Goal: Browse casually: Explore the website without a specific task or goal

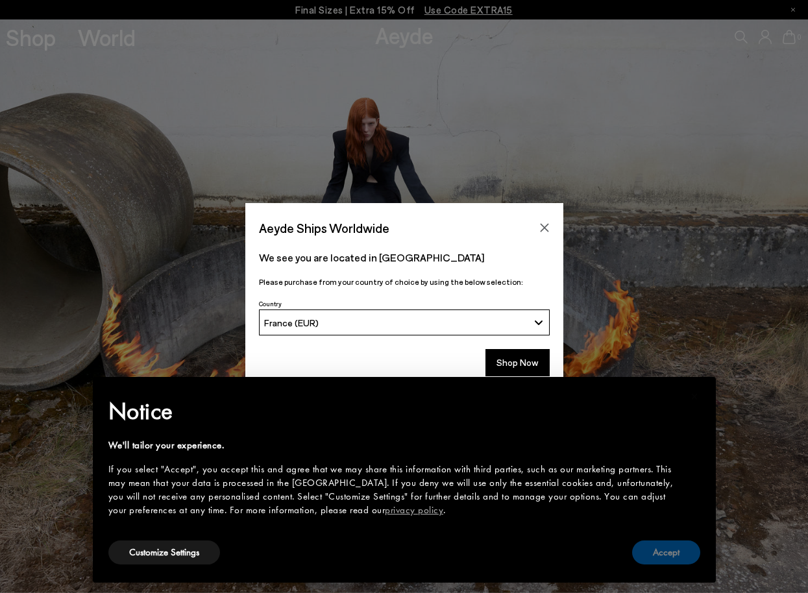
click at [675, 548] on button "Accept" at bounding box center [666, 552] width 68 height 24
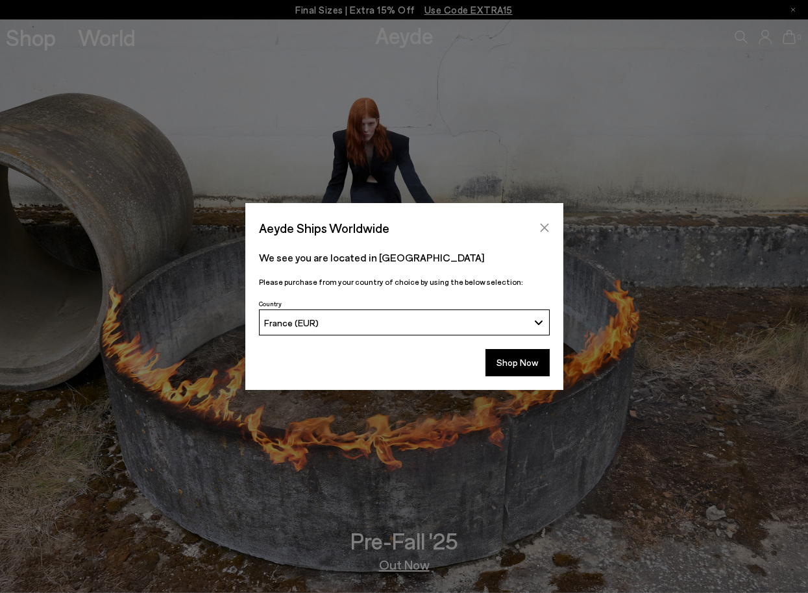
click at [539, 227] on icon "Close" at bounding box center [544, 228] width 10 height 10
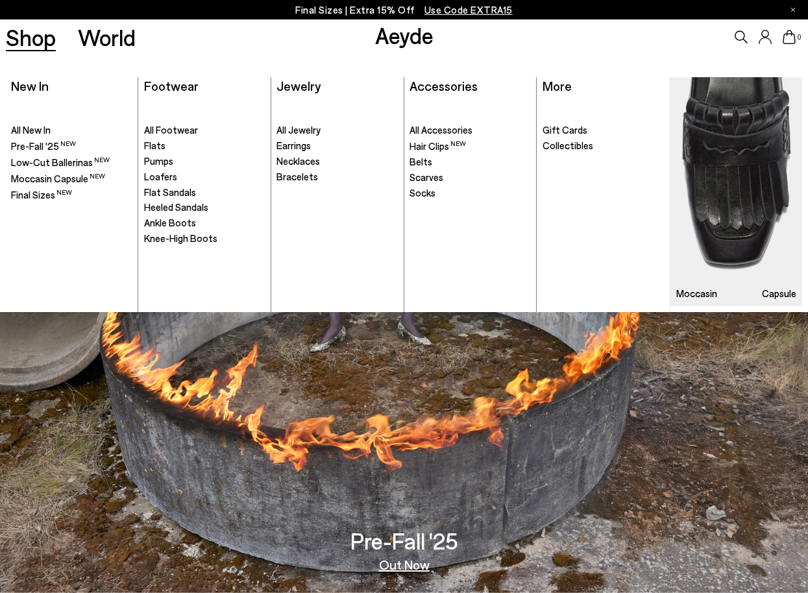
click at [30, 34] on link "Shop" at bounding box center [31, 37] width 50 height 23
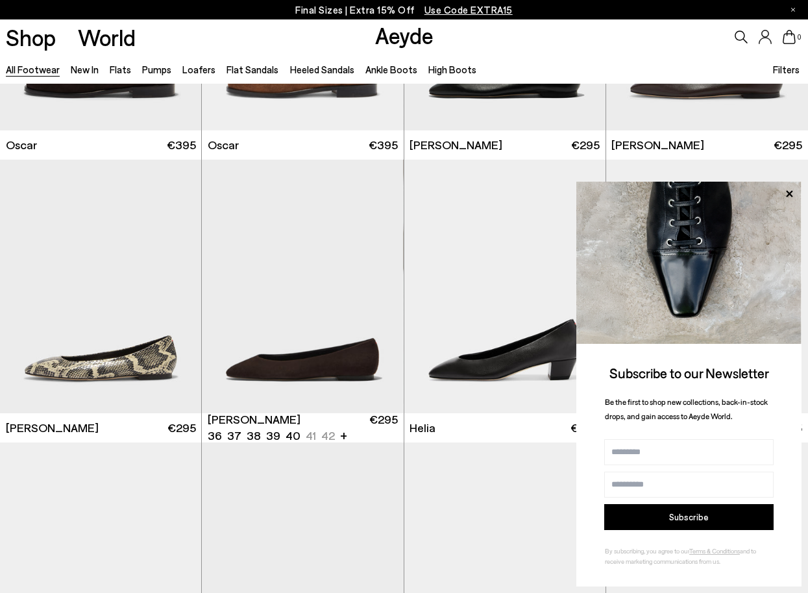
scroll to position [2188, 0]
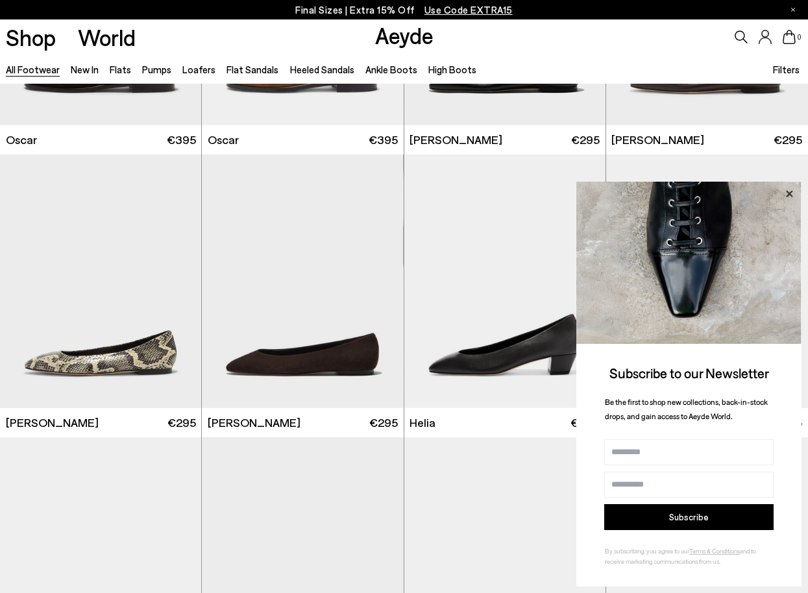
click at [789, 190] on icon at bounding box center [789, 194] width 17 height 17
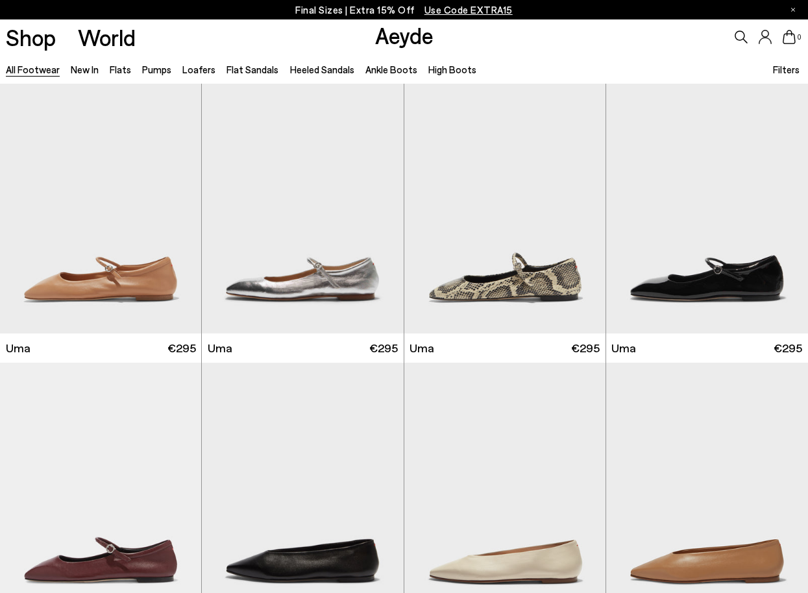
scroll to position [8549, 0]
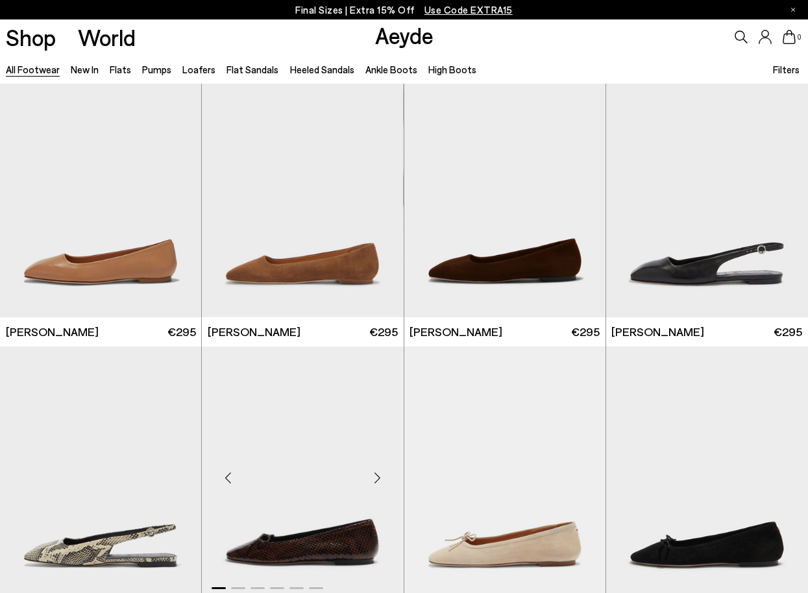
scroll to position [9926, 0]
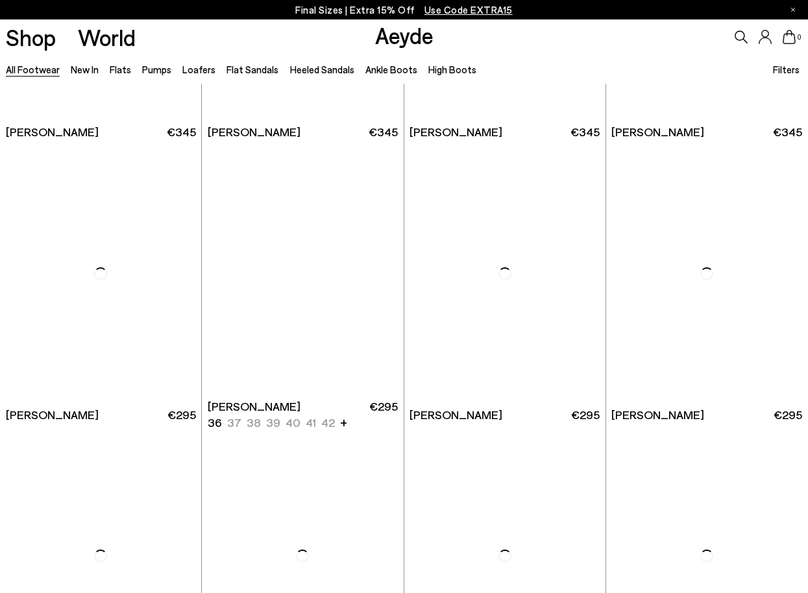
scroll to position [11846, 0]
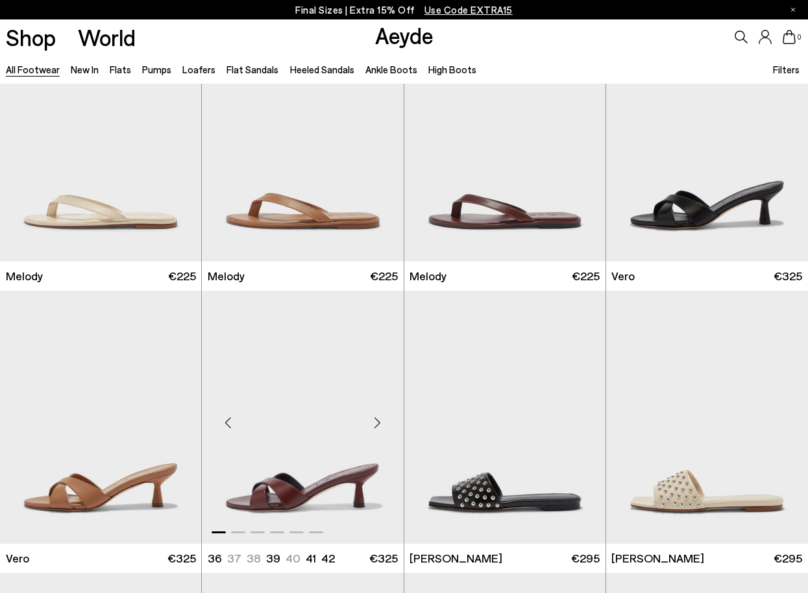
scroll to position [13613, 0]
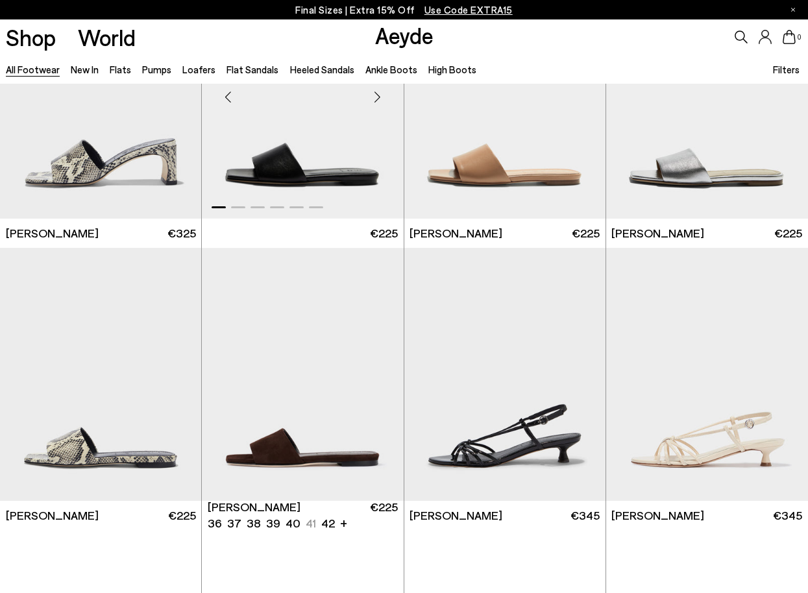
scroll to position [15197, 0]
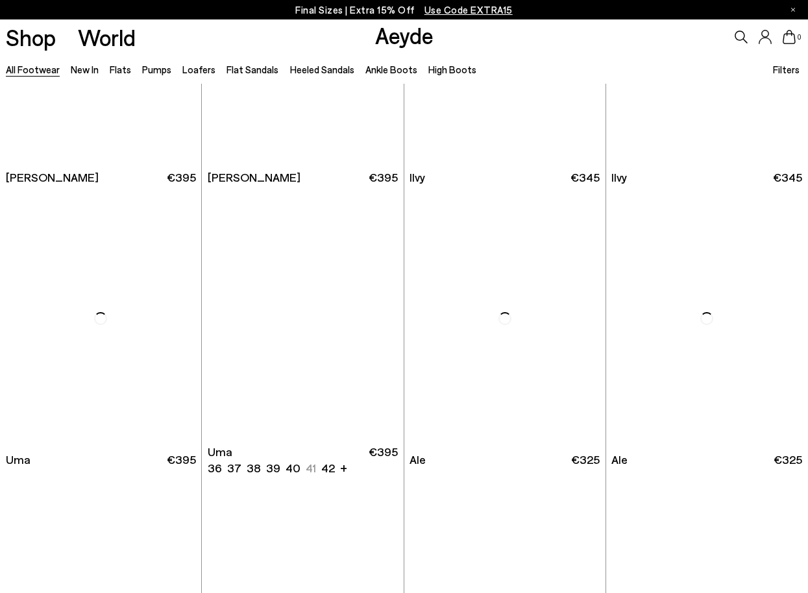
scroll to position [16549, 0]
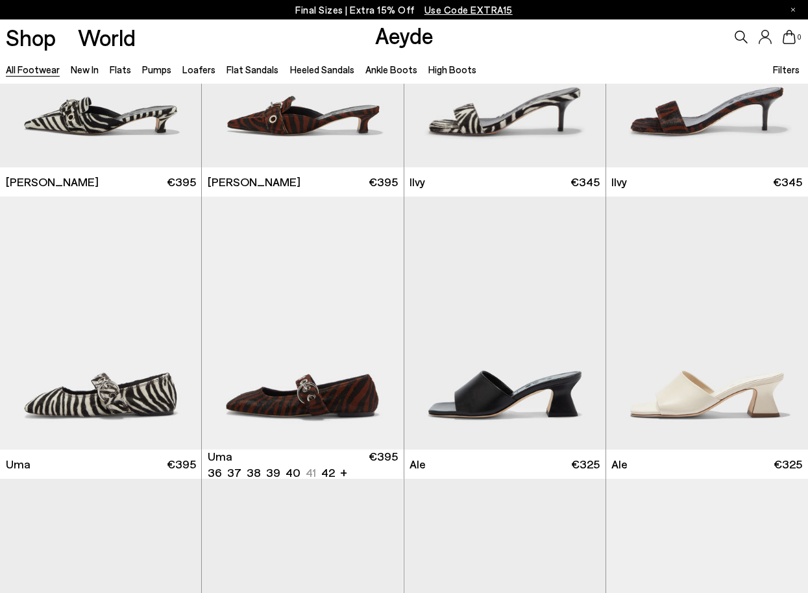
scroll to position [18519, 0]
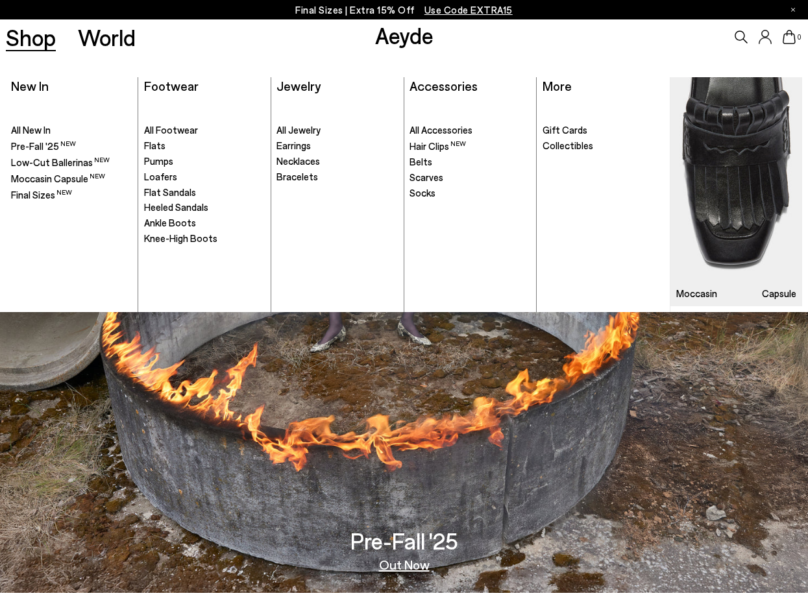
click at [32, 36] on link "Shop" at bounding box center [31, 37] width 50 height 23
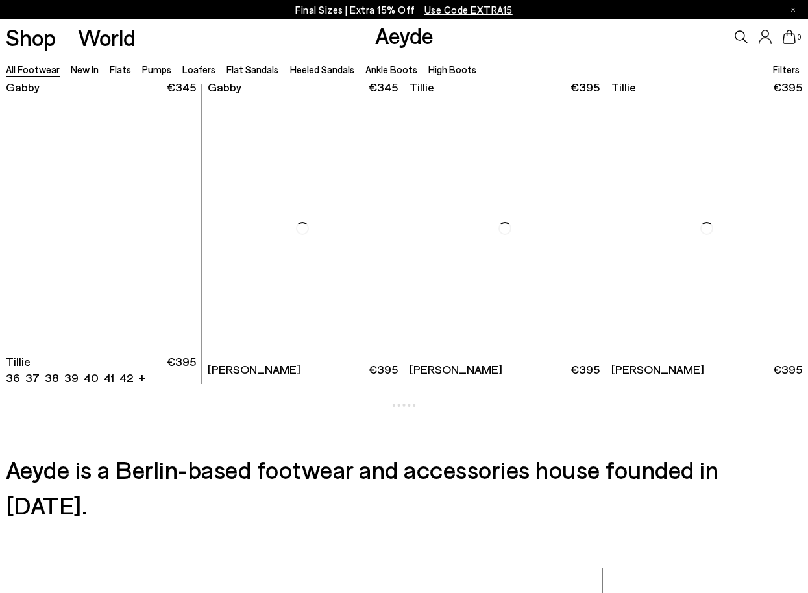
scroll to position [3107, 0]
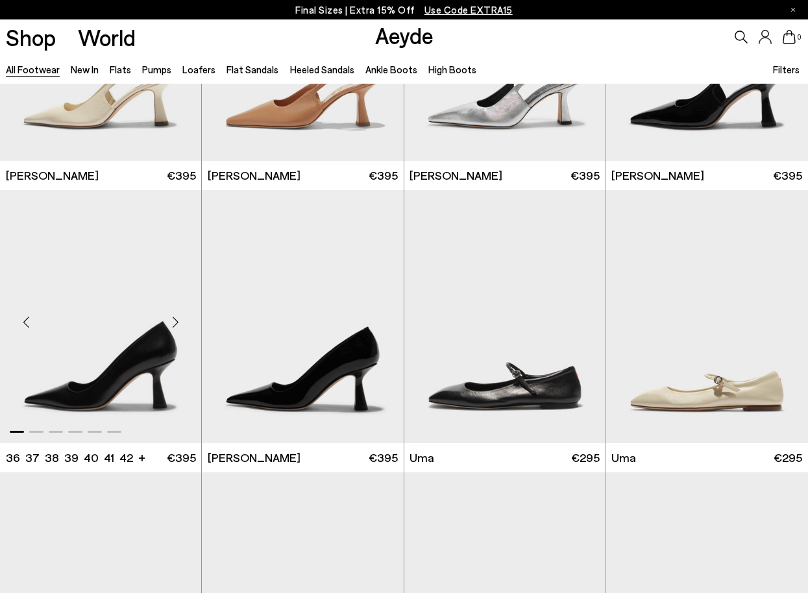
scroll to position [8105, 0]
